Goal: Information Seeking & Learning: Learn about a topic

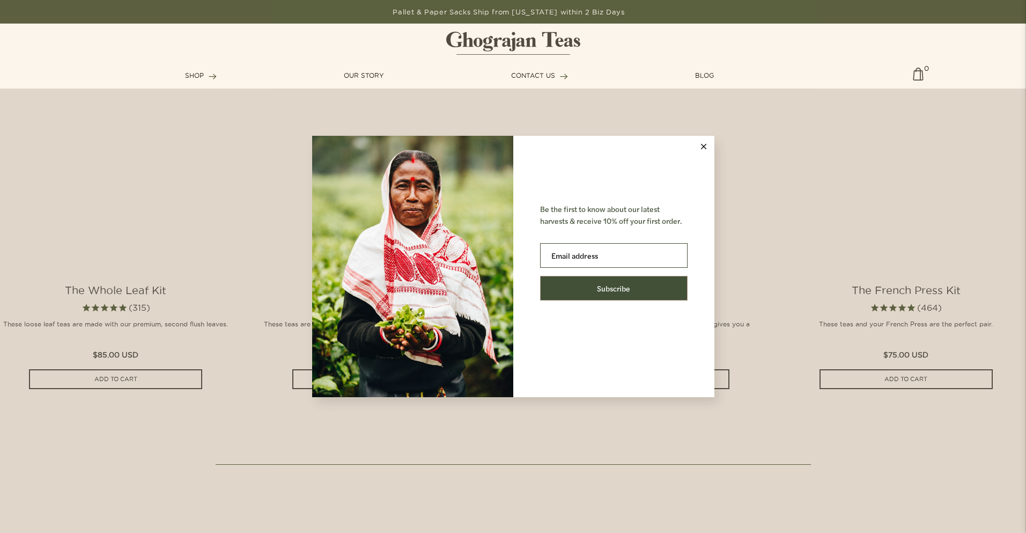
scroll to position [2313, 0]
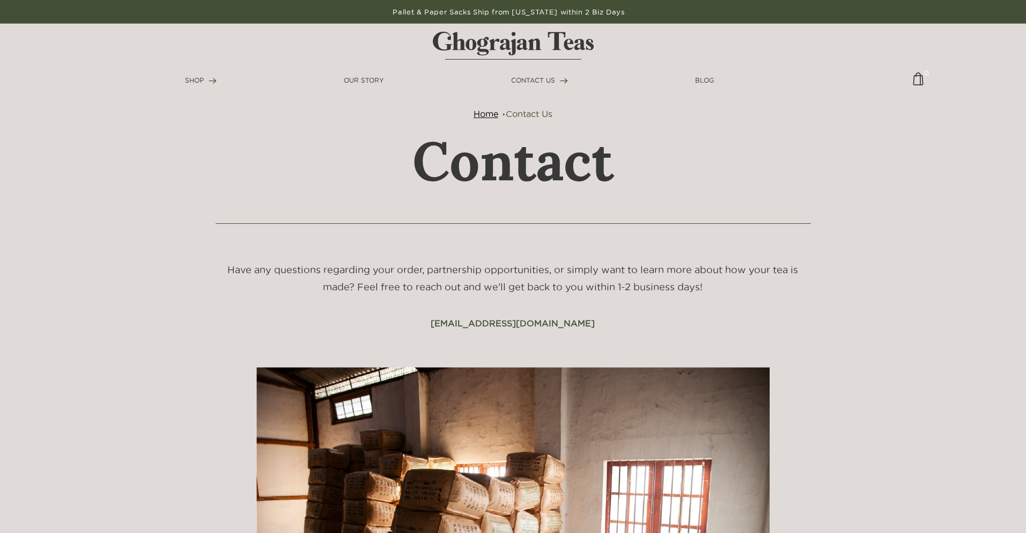
scroll to position [652, 0]
